Goal: Task Accomplishment & Management: Manage account settings

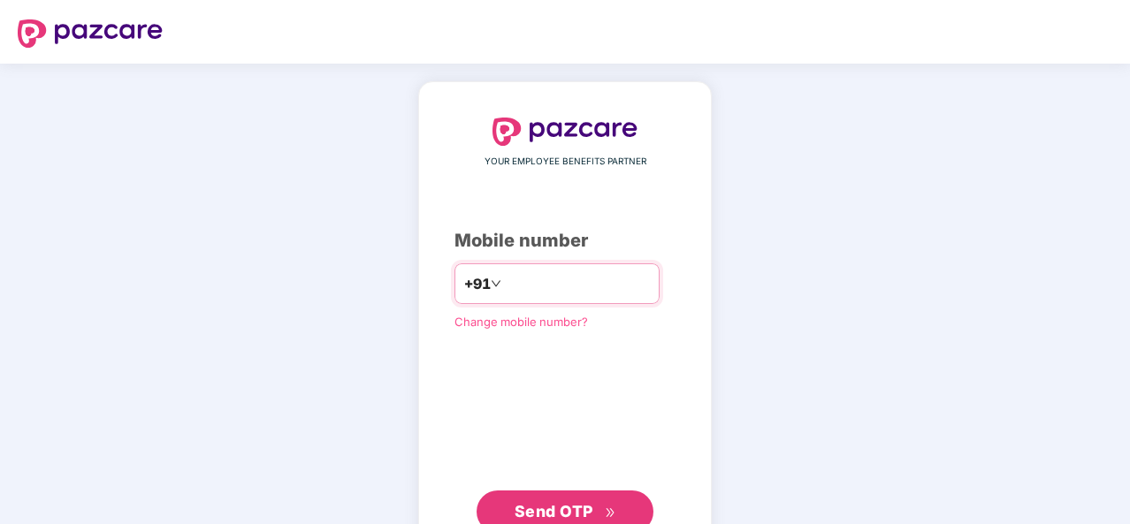
click at [555, 289] on input "number" at bounding box center [577, 284] width 145 height 28
type input "**********"
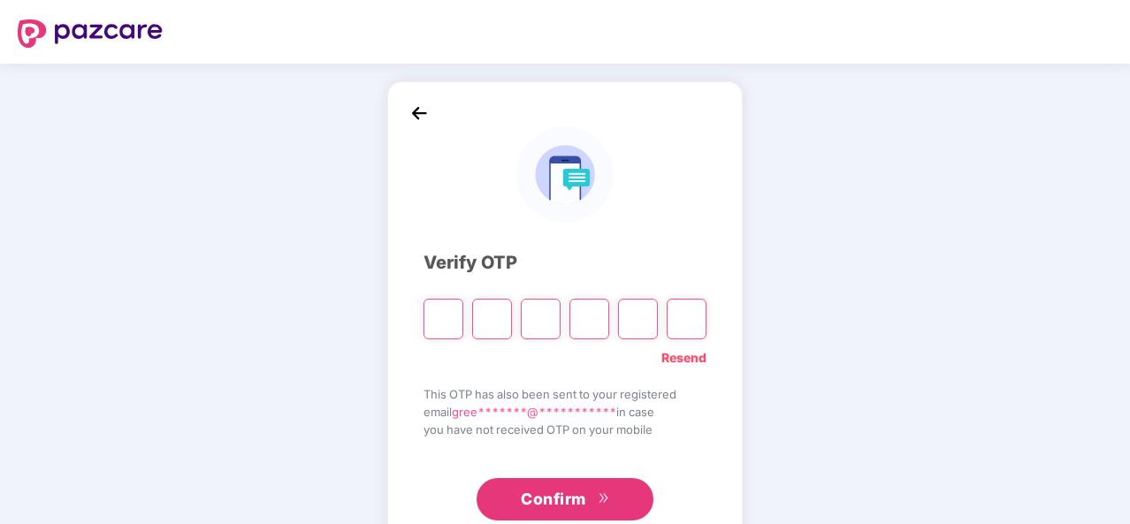
type input "*"
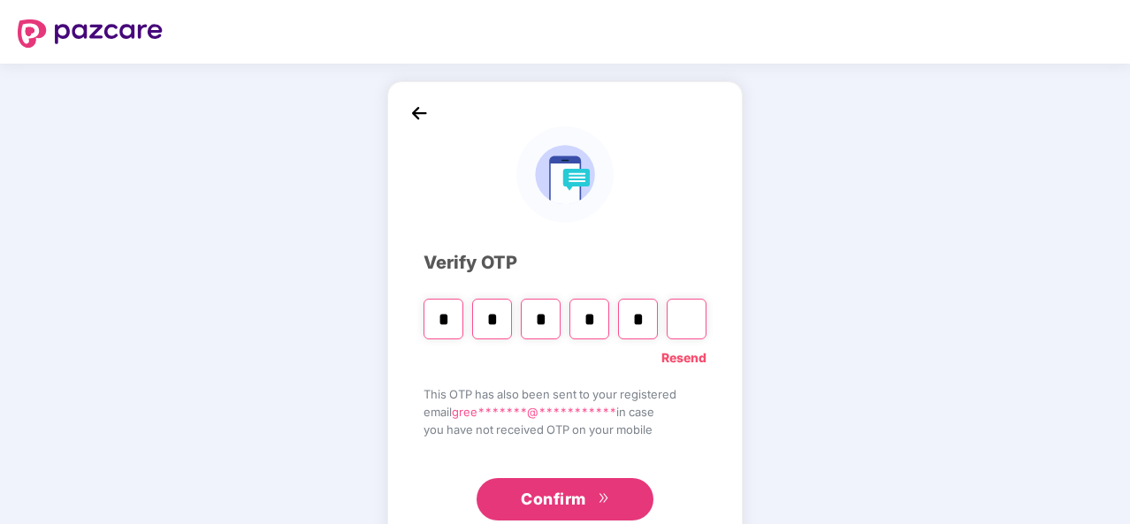
type input "*"
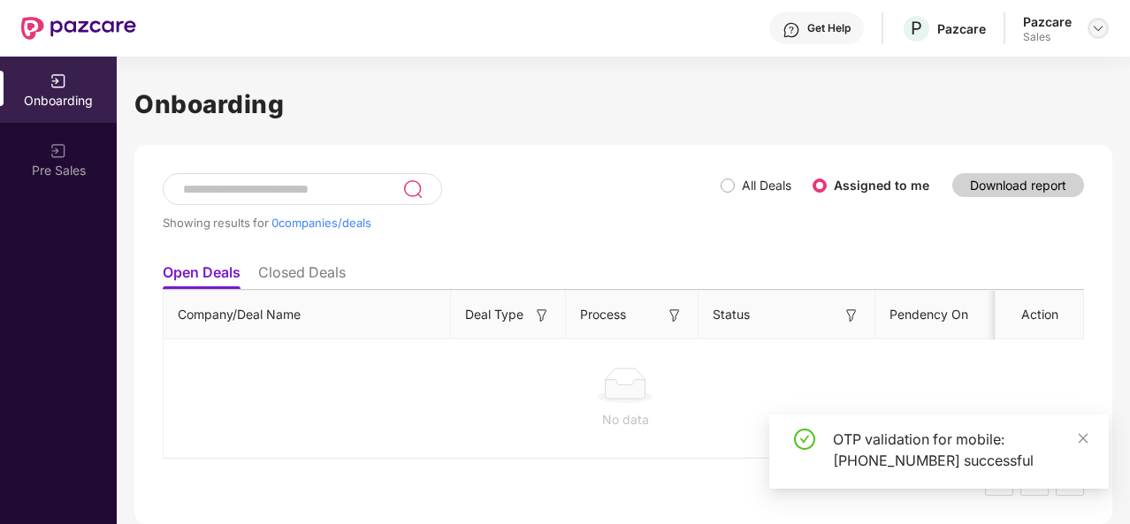
click at [1097, 31] on img at bounding box center [1098, 28] width 14 height 14
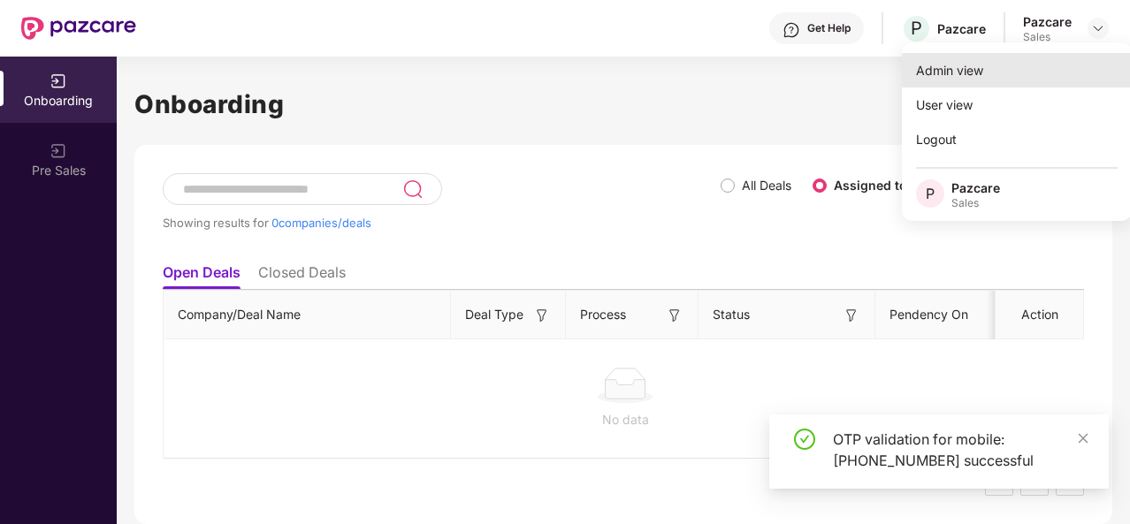
click at [1021, 75] on div "Admin view" at bounding box center [1017, 70] width 230 height 34
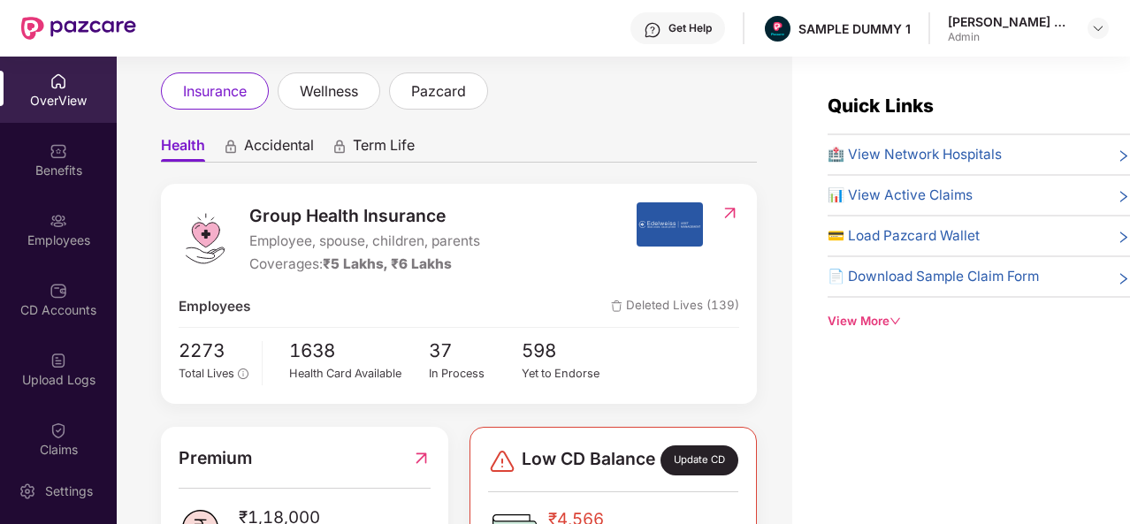
scroll to position [95, 0]
click at [869, 153] on span "🏥 View Network Hospitals" at bounding box center [915, 154] width 174 height 21
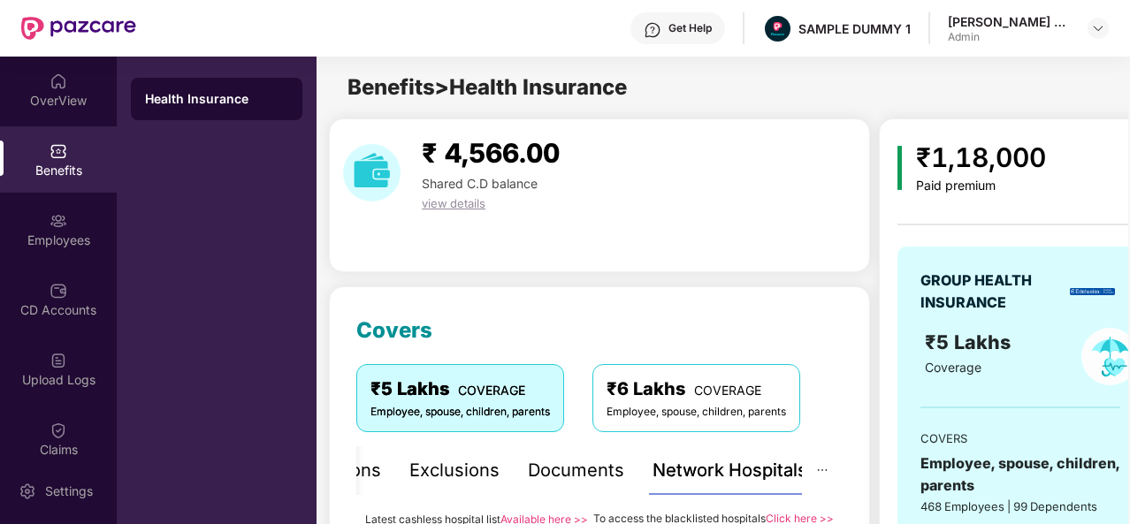
scroll to position [334, 0]
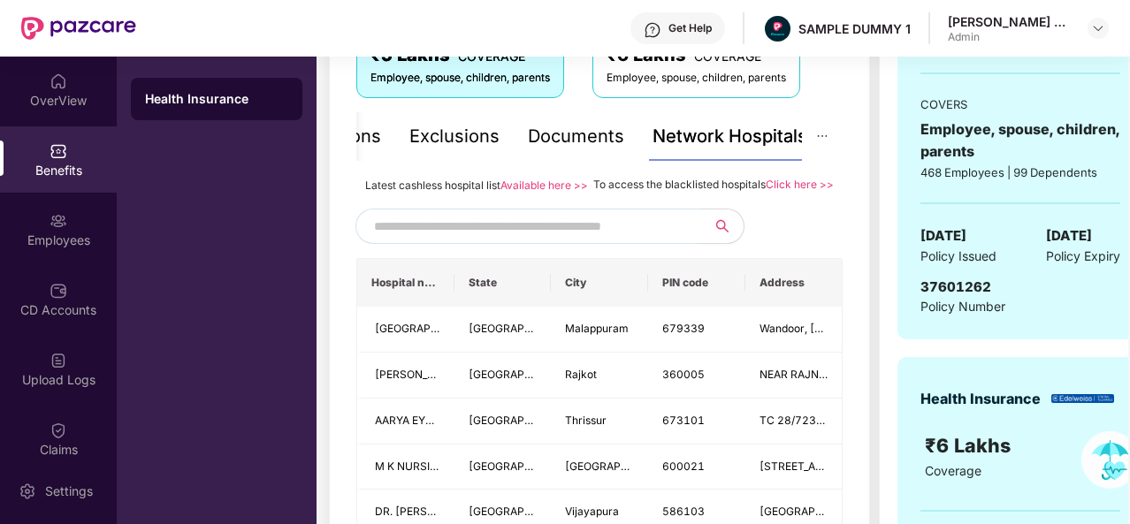
click at [603, 240] on input "text" at bounding box center [525, 226] width 302 height 27
type input "*"
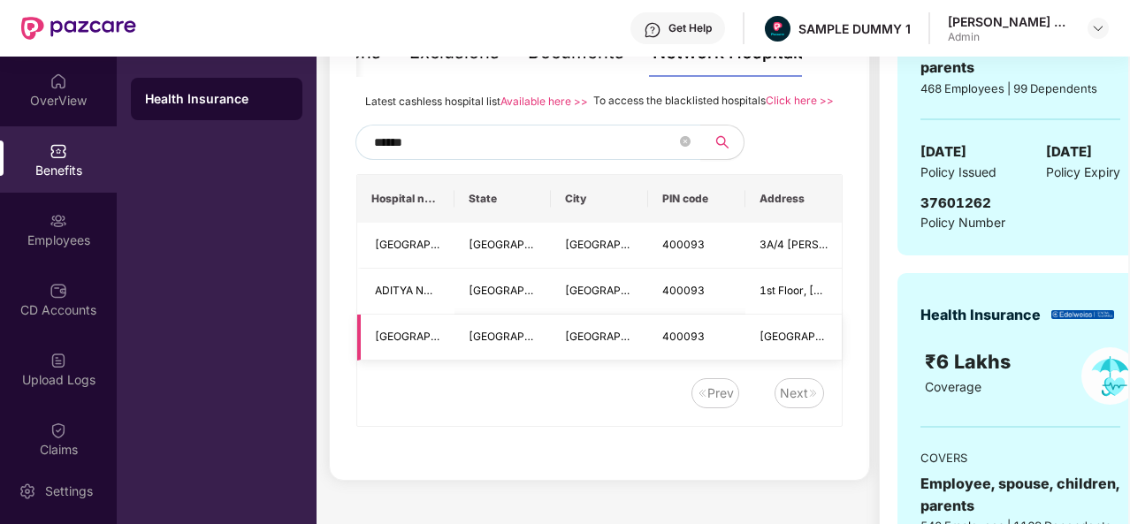
scroll to position [241, 0]
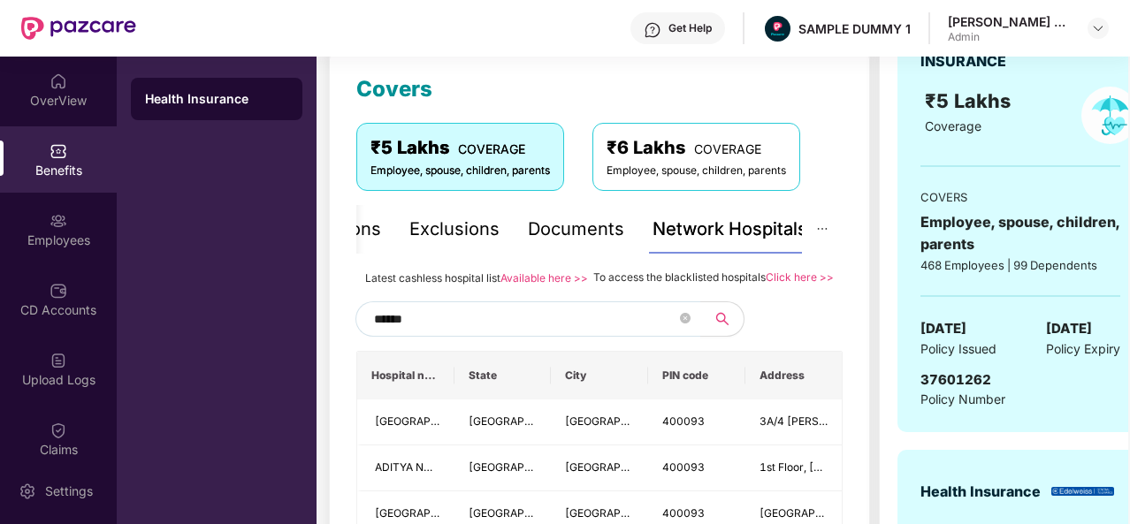
type input "******"
click at [584, 226] on div "Documents" at bounding box center [576, 229] width 96 height 27
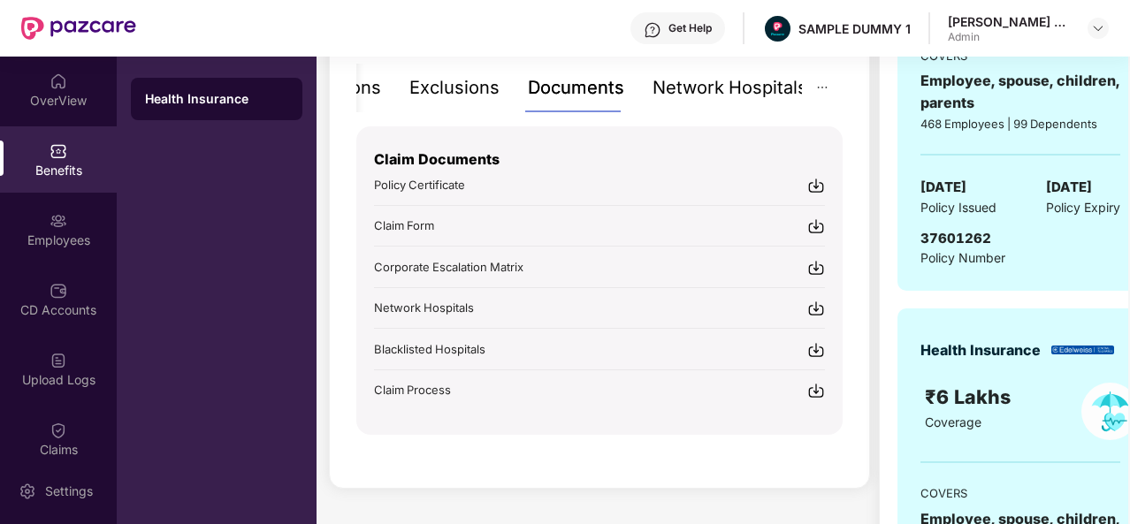
scroll to position [384, 0]
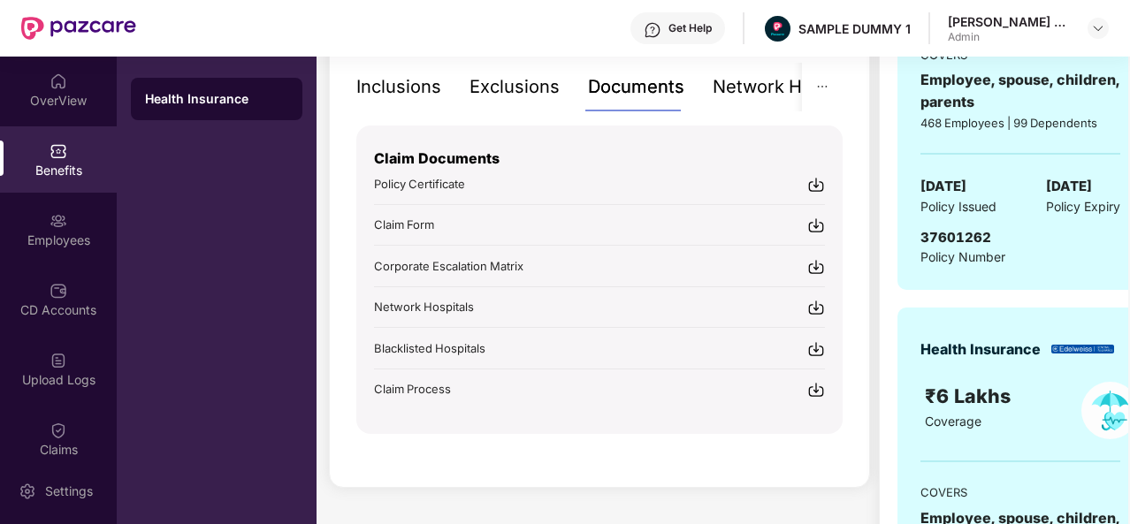
click at [426, 88] on div "Inclusions" at bounding box center [398, 86] width 85 height 27
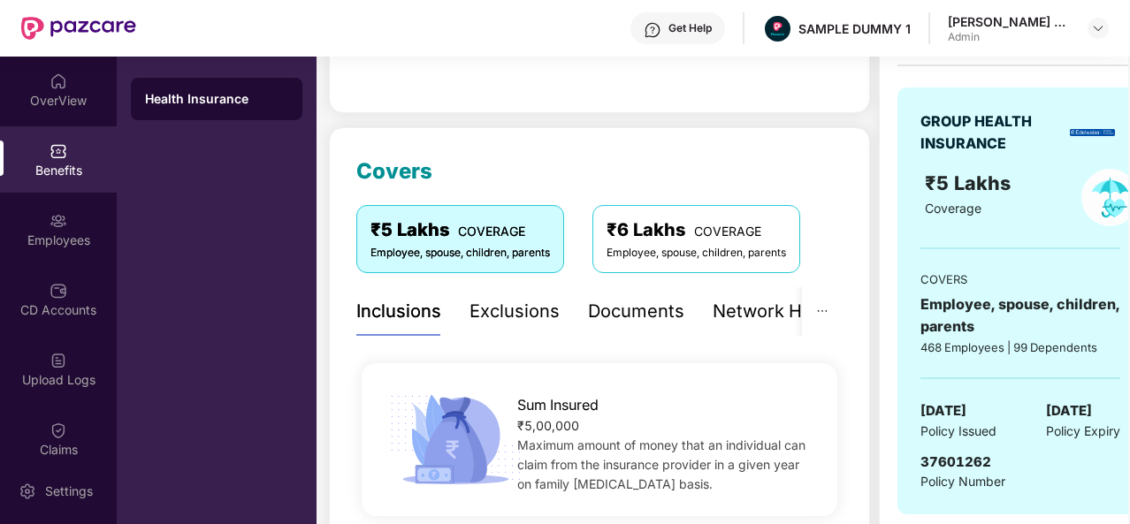
scroll to position [157, 0]
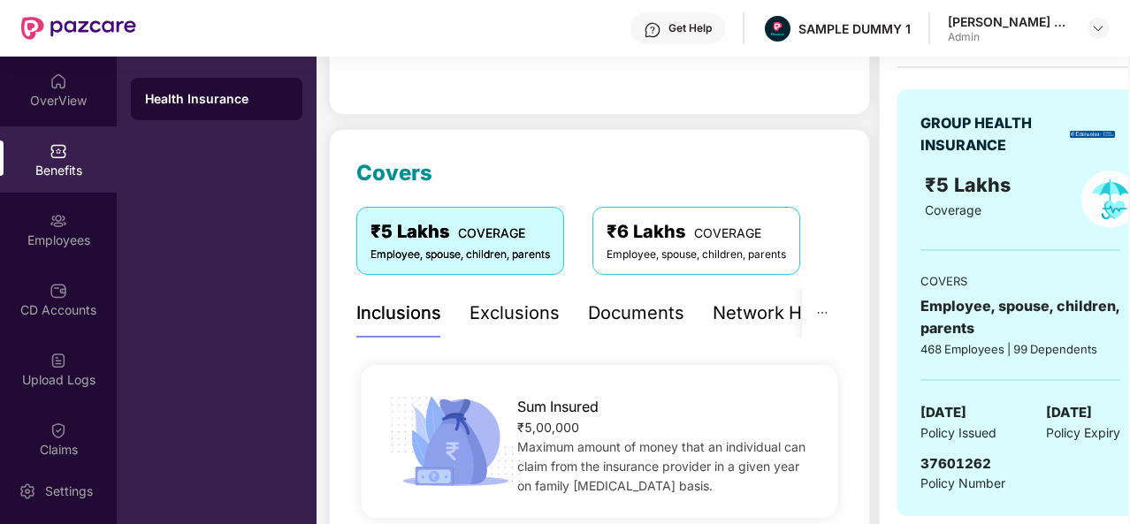
click at [518, 310] on div "Exclusions" at bounding box center [514, 313] width 90 height 27
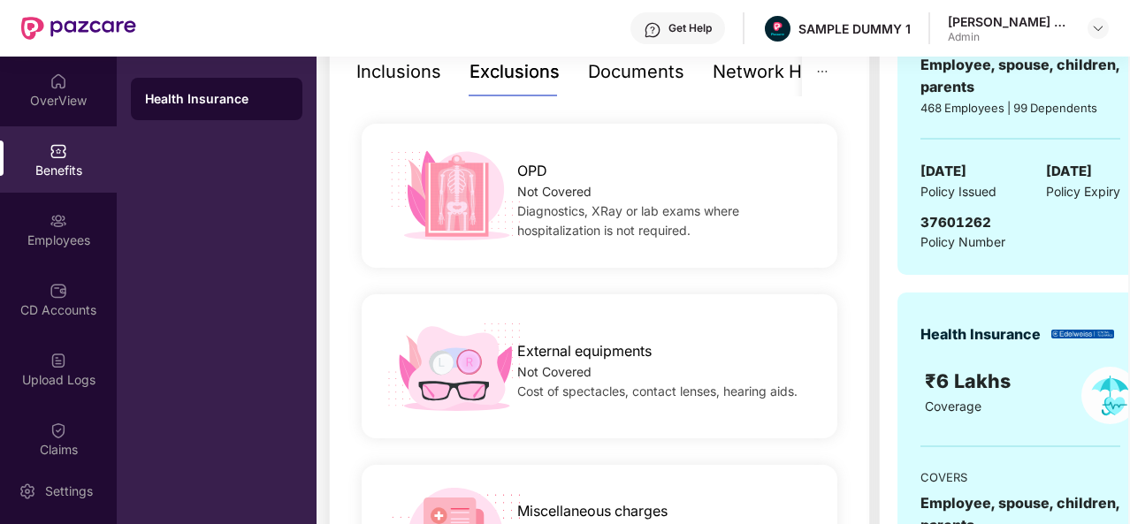
scroll to position [400, 0]
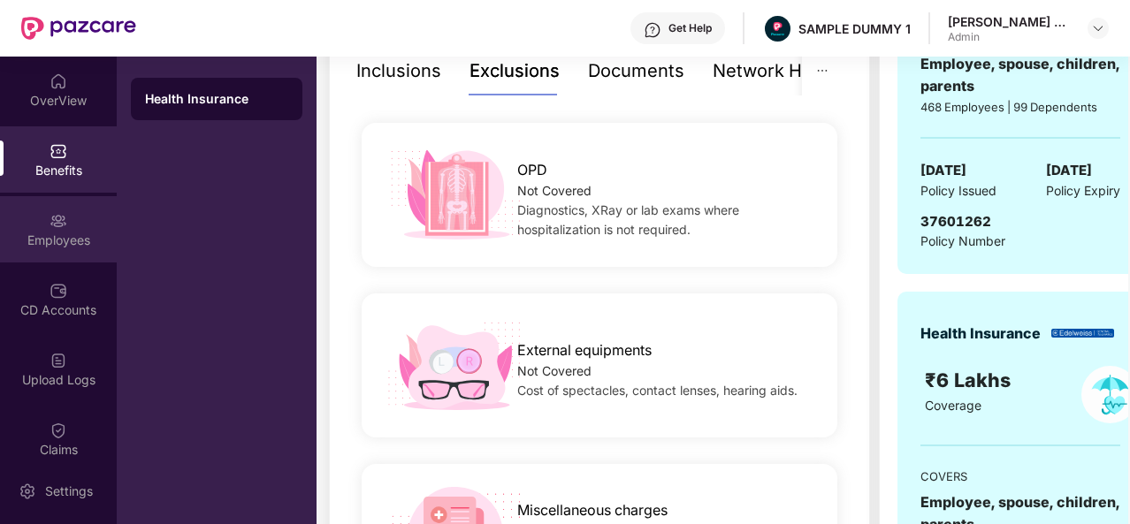
click at [76, 250] on div "Employees" at bounding box center [58, 229] width 117 height 66
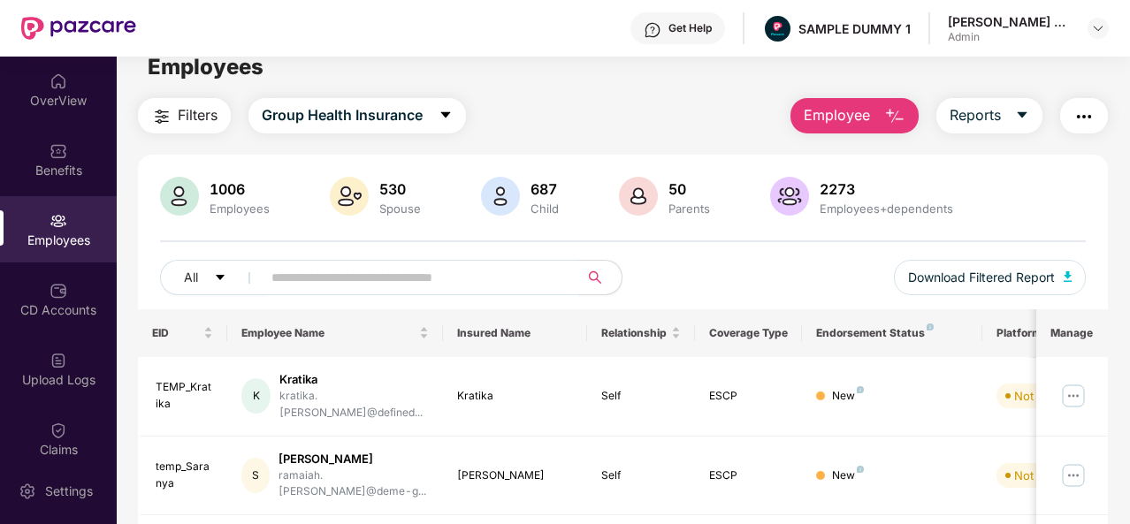
scroll to position [19, 0]
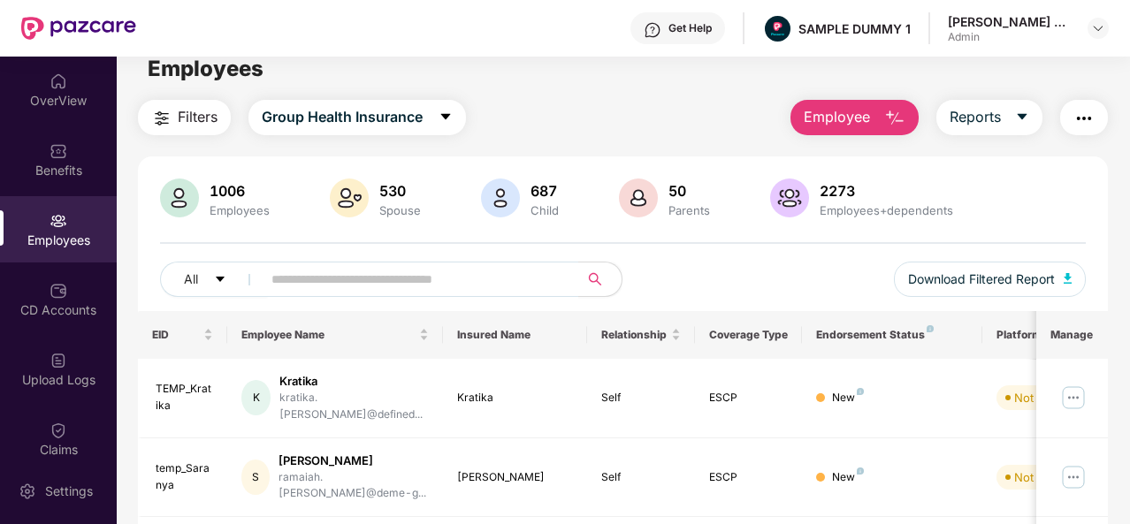
click at [891, 109] on img "button" at bounding box center [894, 118] width 21 height 21
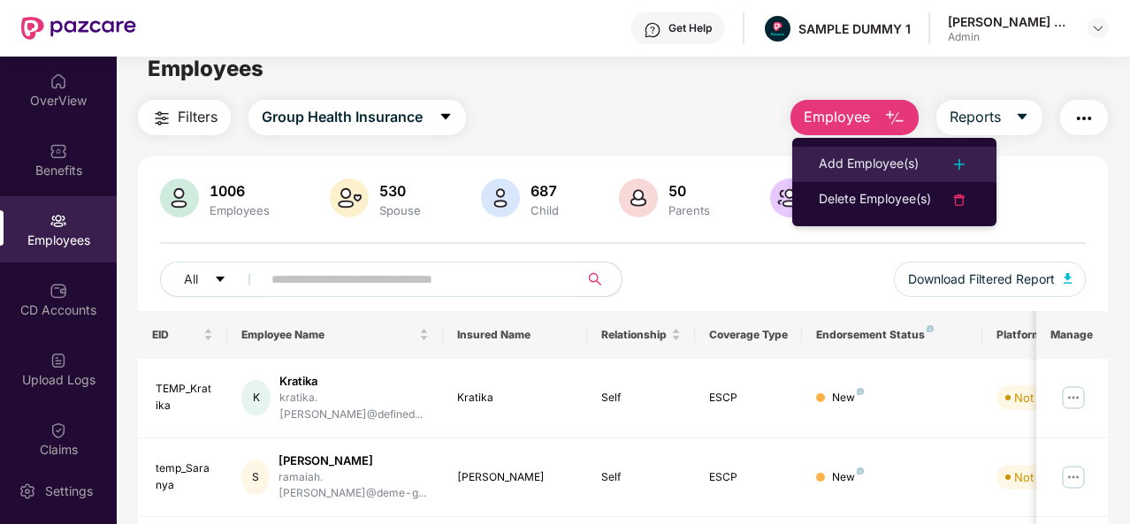
click at [895, 164] on div "Add Employee(s)" at bounding box center [869, 164] width 100 height 21
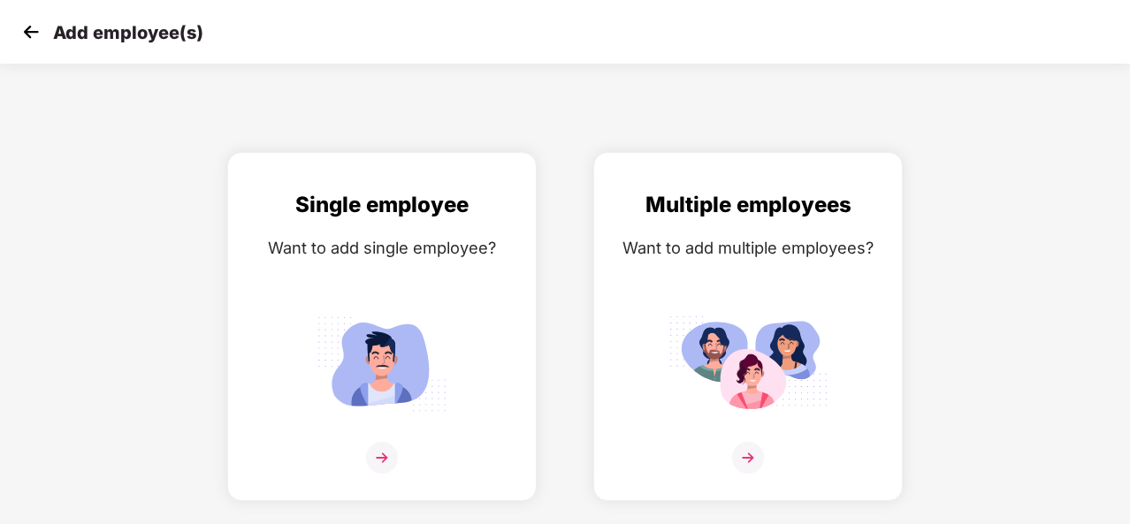
click at [34, 42] on img at bounding box center [31, 32] width 27 height 27
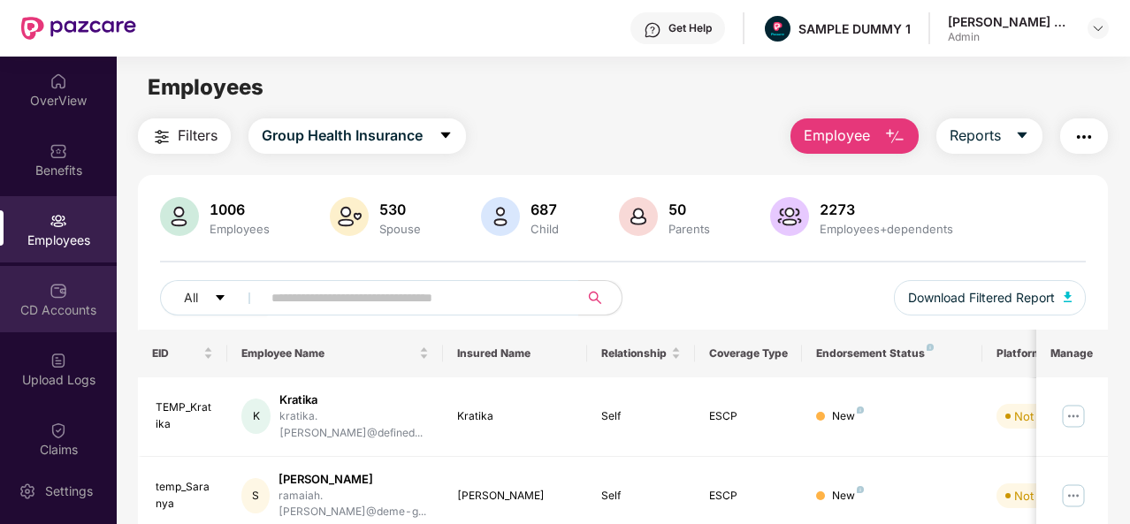
click at [94, 286] on div "CD Accounts" at bounding box center [58, 299] width 117 height 66
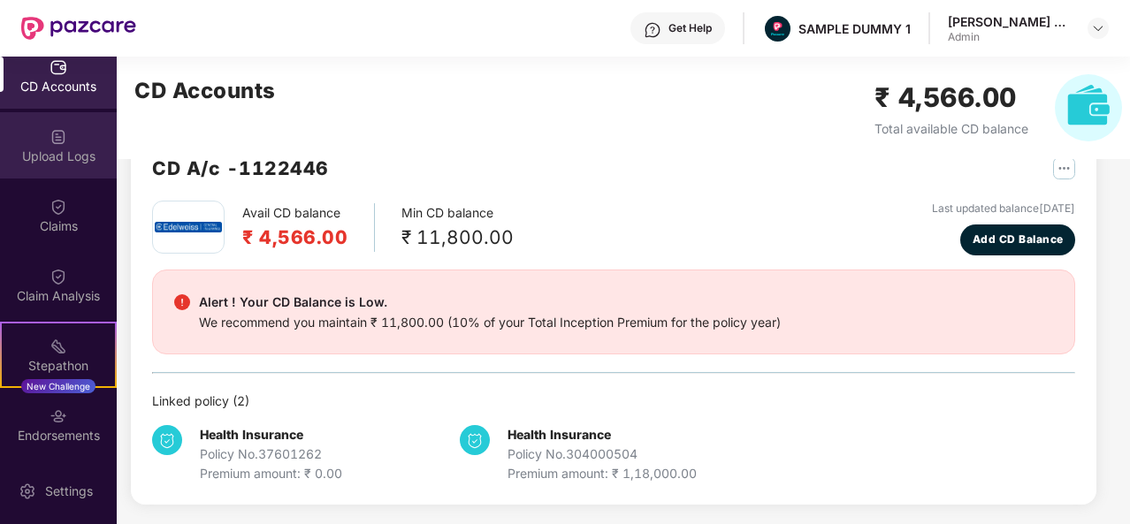
scroll to position [233, 0]
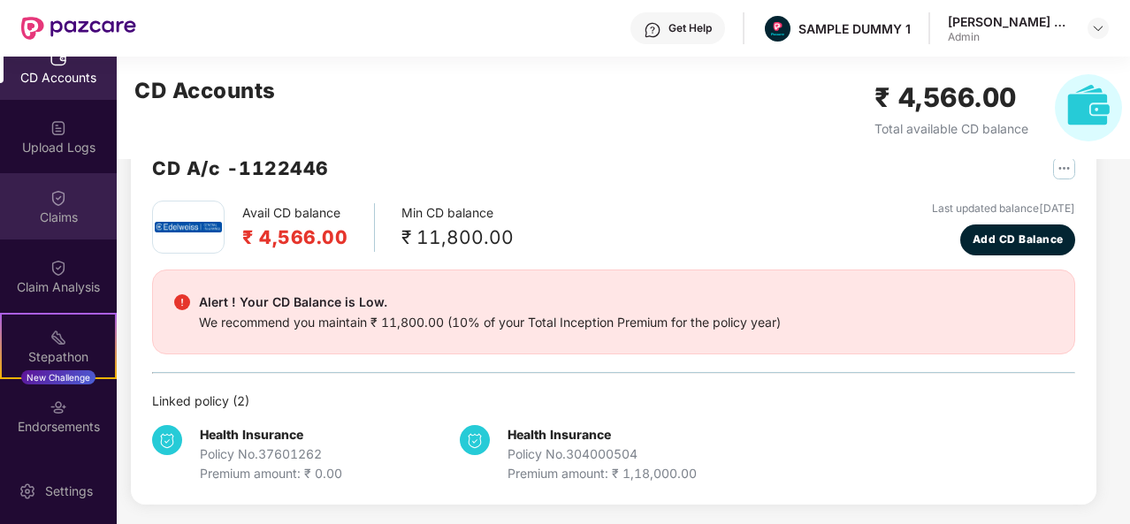
click at [65, 193] on div "Claims" at bounding box center [58, 206] width 117 height 66
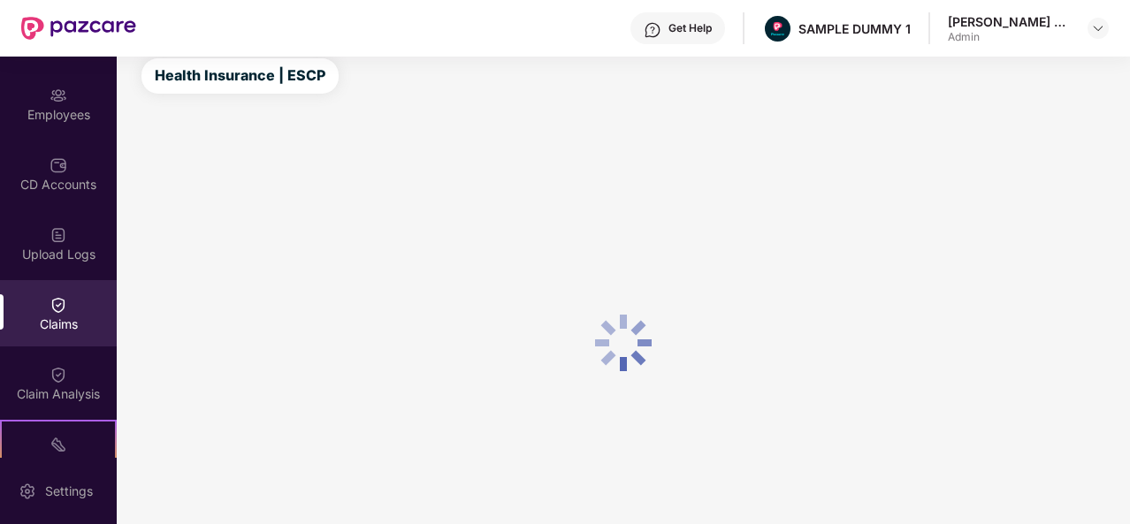
scroll to position [124, 0]
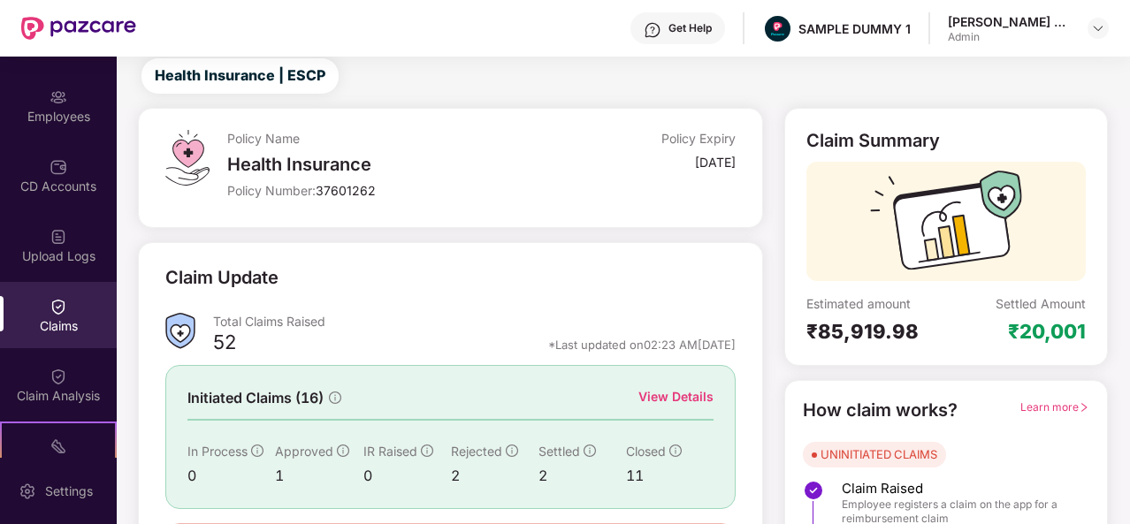
click at [672, 390] on div "View Details" at bounding box center [675, 396] width 75 height 19
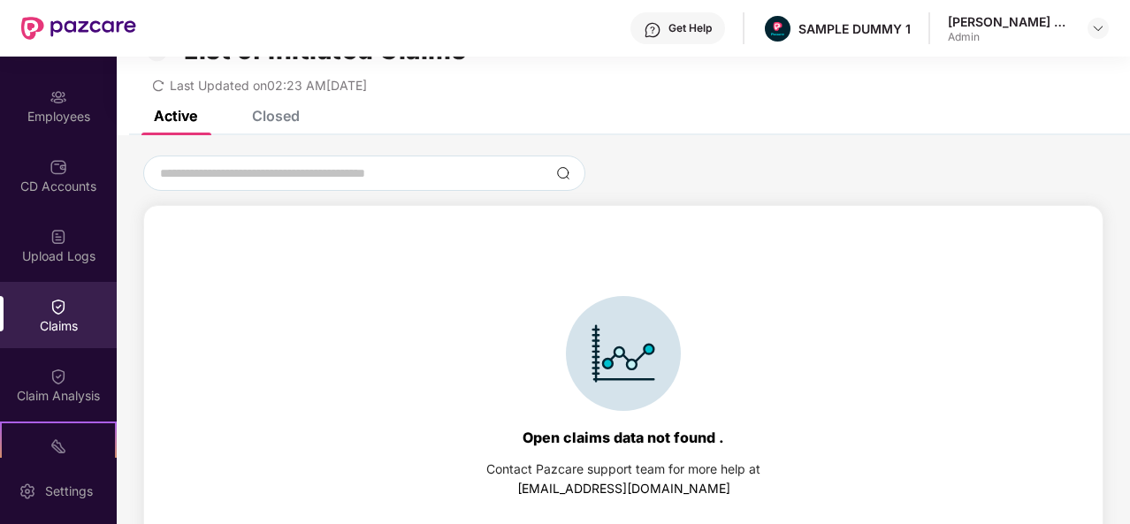
click at [286, 117] on div "Closed" at bounding box center [276, 116] width 48 height 18
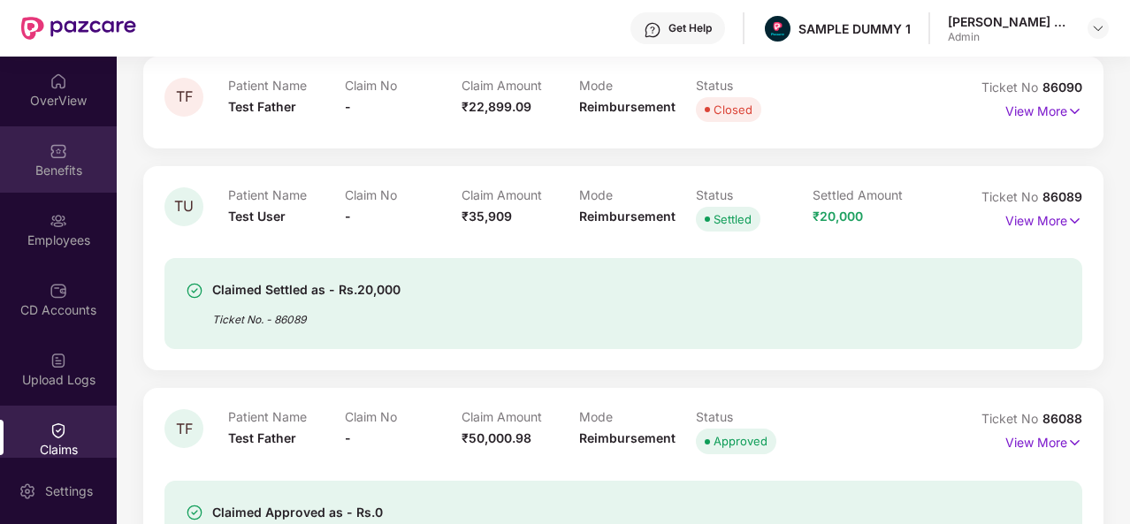
click at [63, 142] on img at bounding box center [59, 151] width 18 height 18
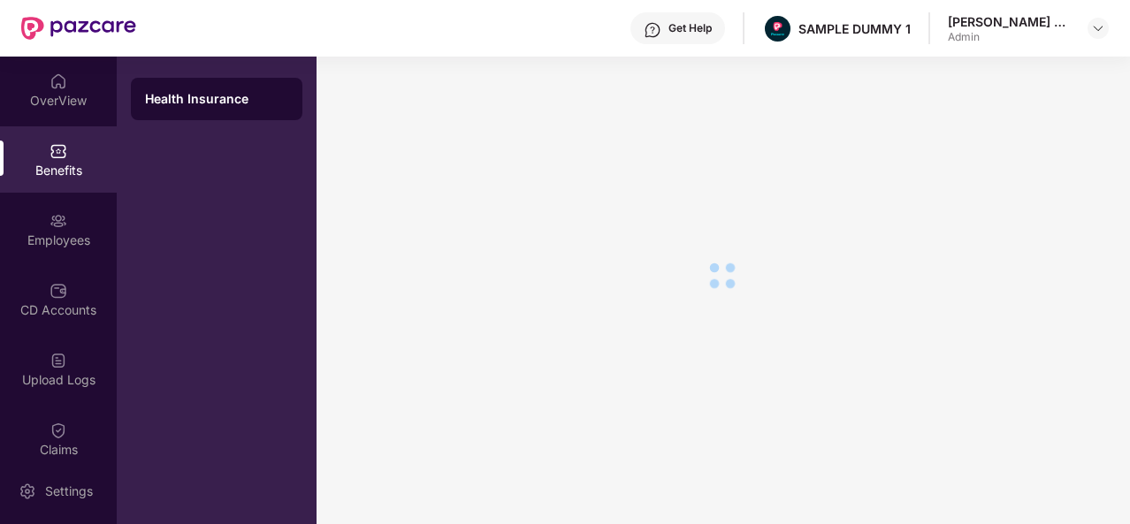
scroll to position [30, 0]
click at [64, 118] on div "OverView" at bounding box center [58, 90] width 117 height 66
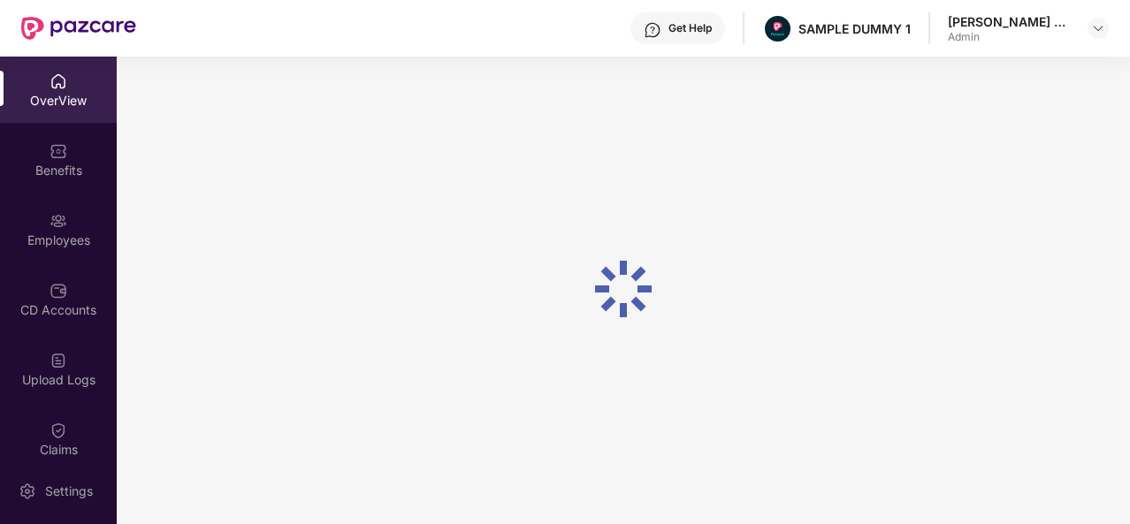
scroll to position [57, 0]
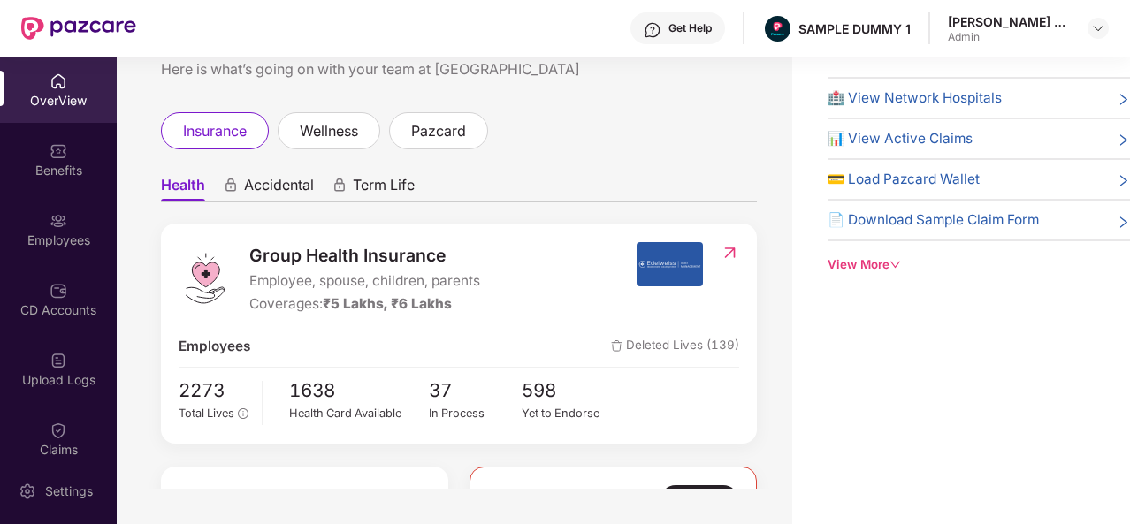
click at [322, 111] on div "Welcome back, [PERSON_NAME] K S! Here is what’s going on with your team at Pazc…" at bounding box center [454, 244] width 675 height 489
click at [322, 118] on div "wellness" at bounding box center [329, 130] width 103 height 37
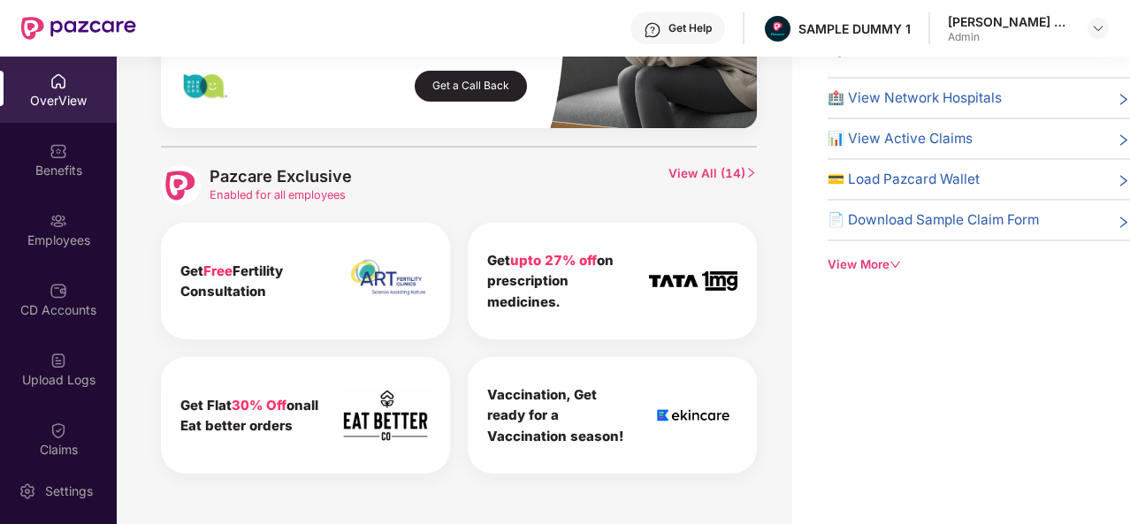
scroll to position [824, 0]
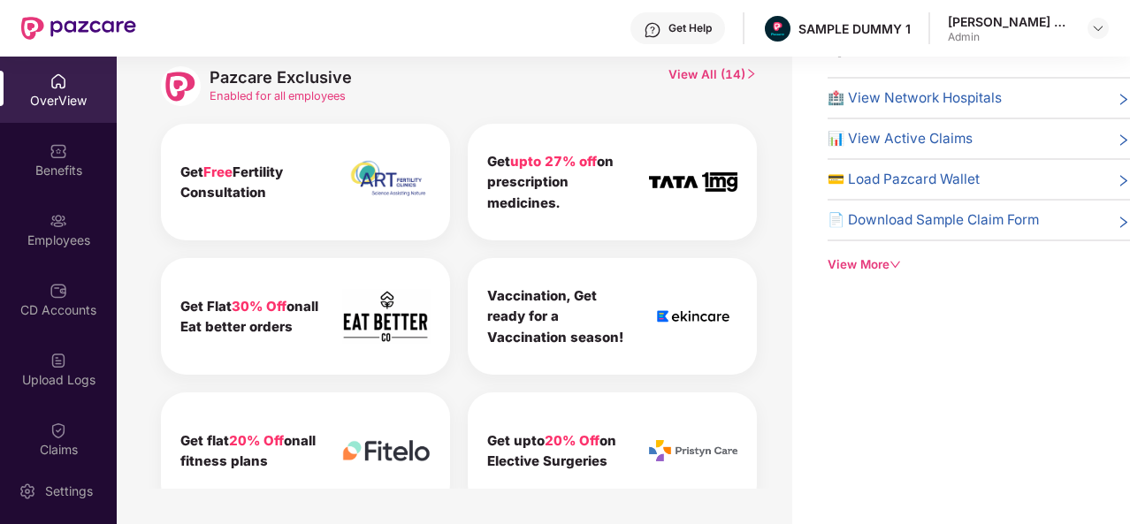
click at [709, 63] on div "Pazcare Exclusive Enabled for all employees View All ( 14 ) Get Free Fertility …" at bounding box center [459, 281] width 596 height 469
click at [709, 66] on span "View All ( 14 )" at bounding box center [712, 86] width 88 height 40
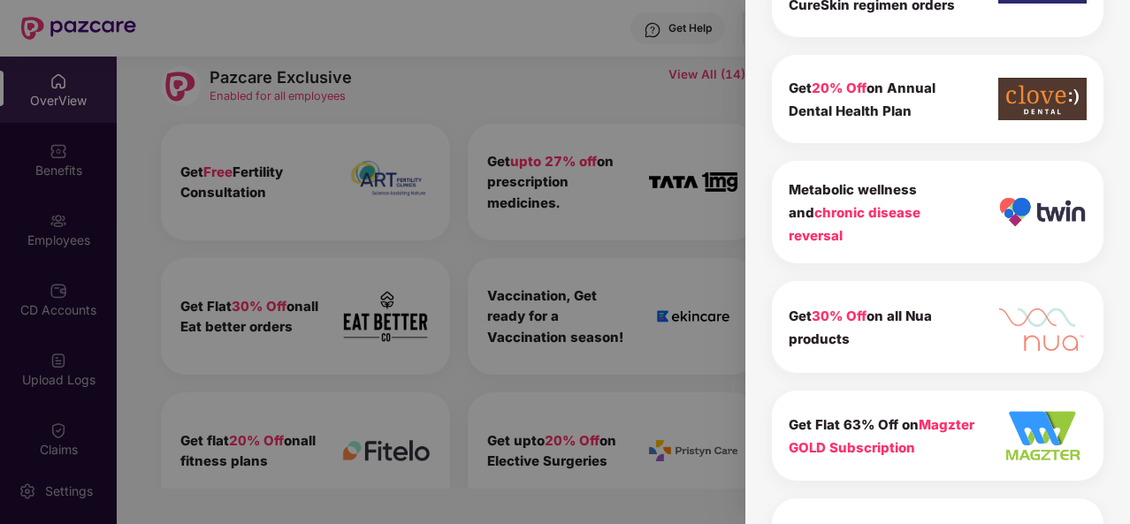
scroll to position [999, 0]
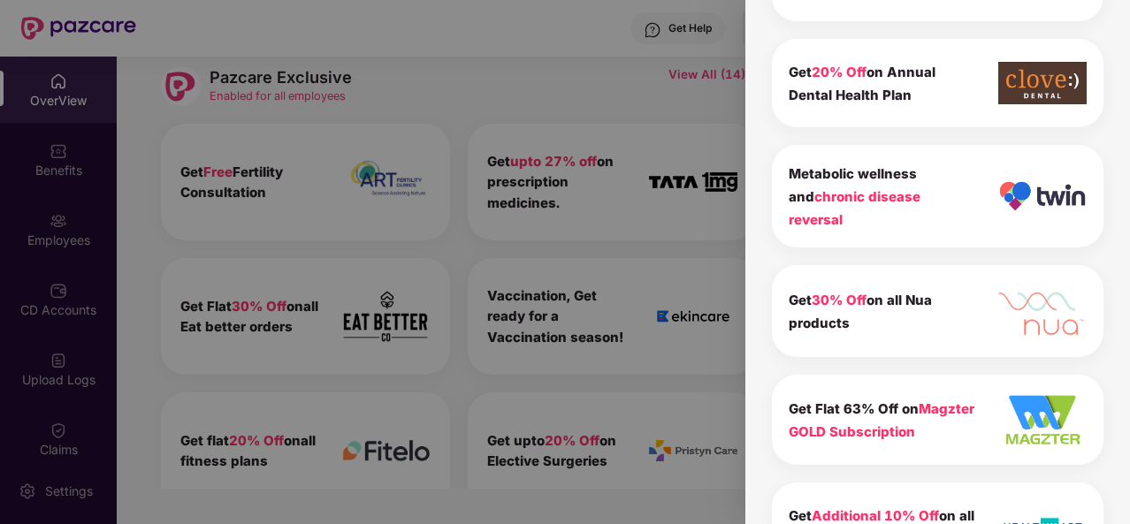
click at [701, 151] on div at bounding box center [565, 262] width 1130 height 524
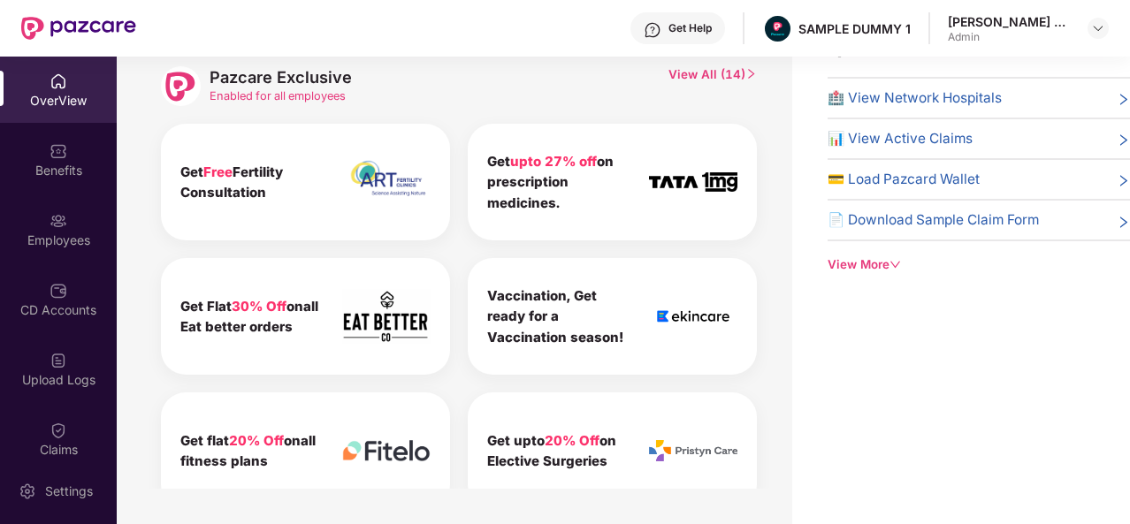
scroll to position [0, 0]
